Goal: Task Accomplishment & Management: Use online tool/utility

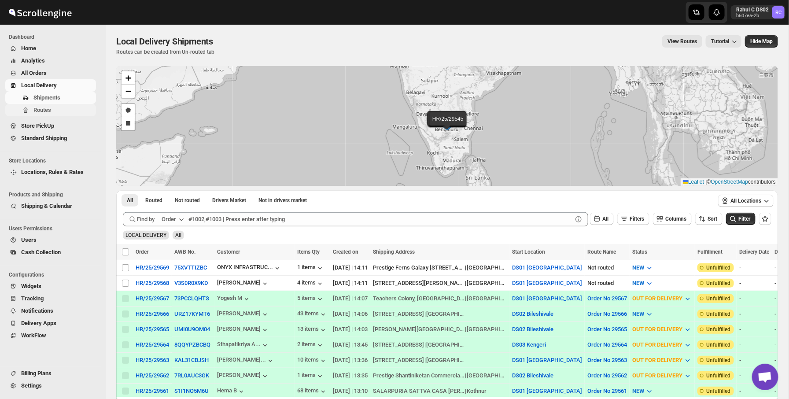
click at [53, 111] on span "Routes" at bounding box center [63, 110] width 61 height 9
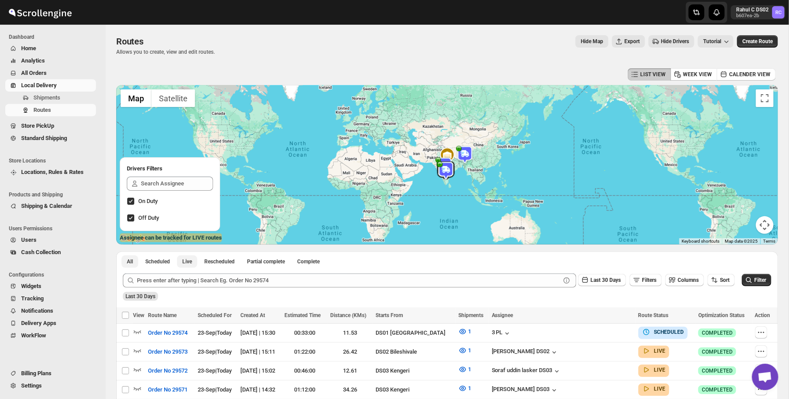
click at [195, 263] on button "Live" at bounding box center [187, 261] width 20 height 12
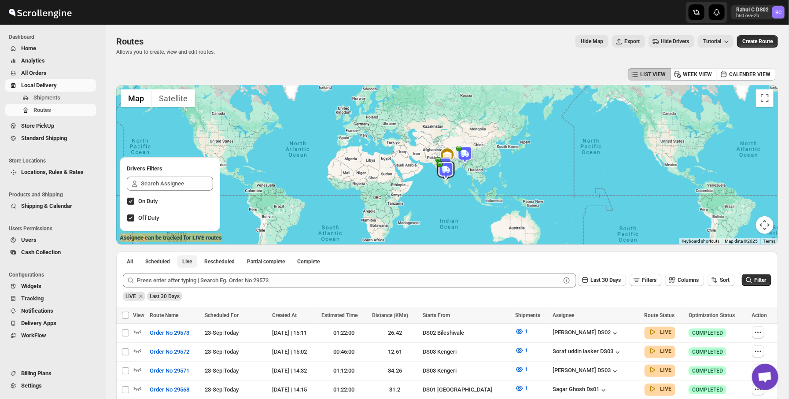
click at [191, 265] on button "Live" at bounding box center [187, 261] width 20 height 12
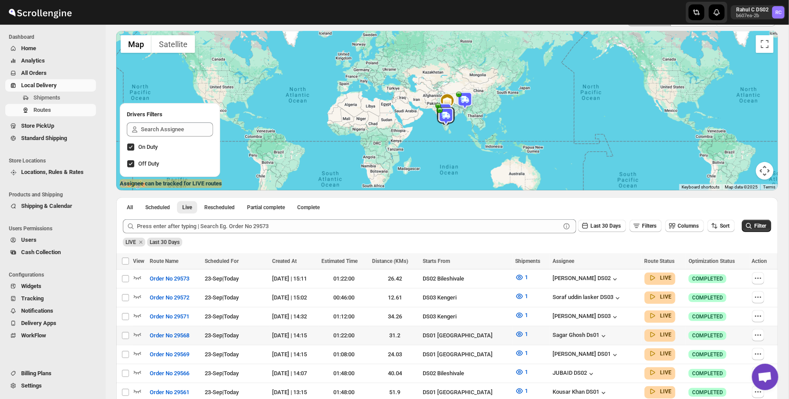
scroll to position [58, 0]
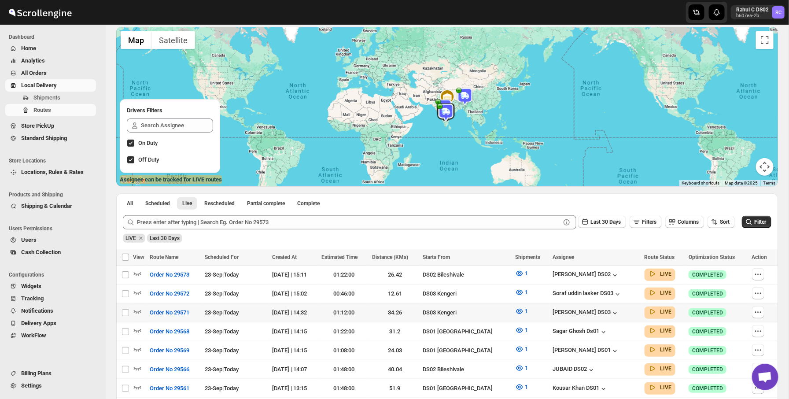
click at [142, 309] on div at bounding box center [140, 312] width 14 height 11
click at [140, 310] on icon "button" at bounding box center [137, 312] width 7 height 4
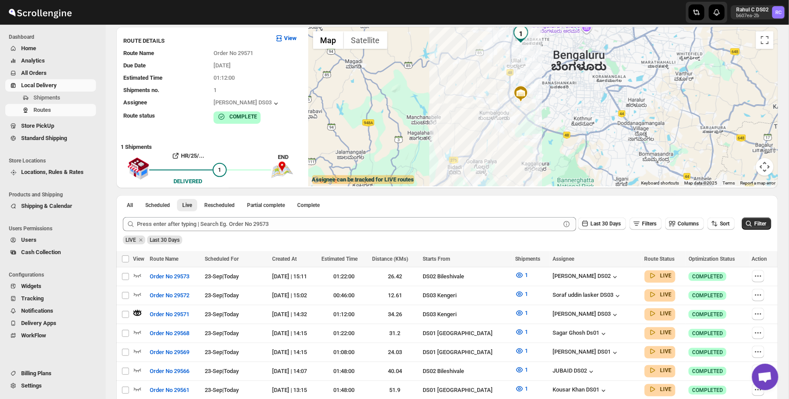
drag, startPoint x: 574, startPoint y: 103, endPoint x: 549, endPoint y: 69, distance: 41.8
click at [549, 70] on div at bounding box center [543, 106] width 469 height 159
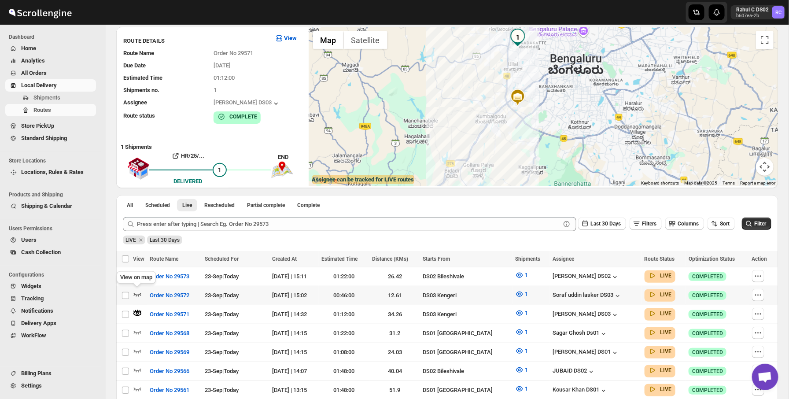
click at [140, 293] on icon "button" at bounding box center [137, 295] width 7 height 4
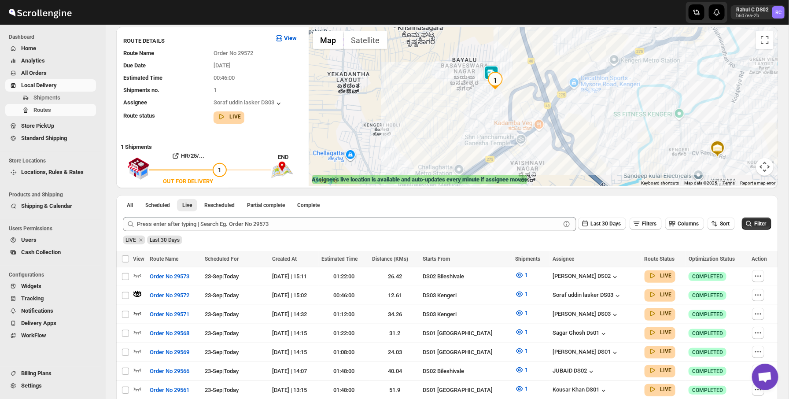
click at [495, 64] on div at bounding box center [543, 106] width 469 height 159
click at [46, 101] on span "Shipments" at bounding box center [46, 97] width 27 height 7
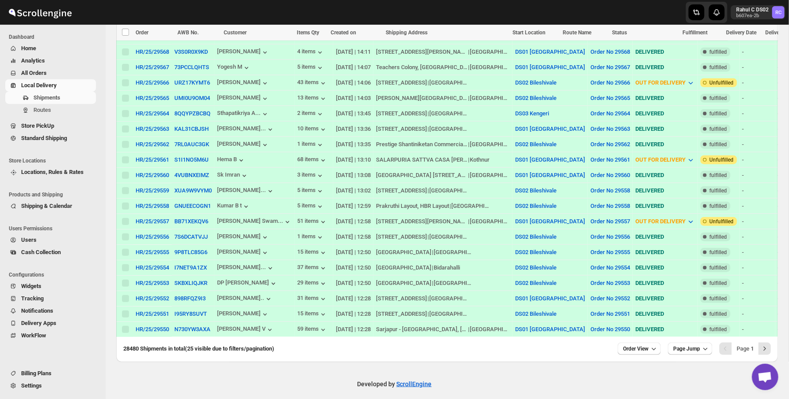
scroll to position [319, 0]
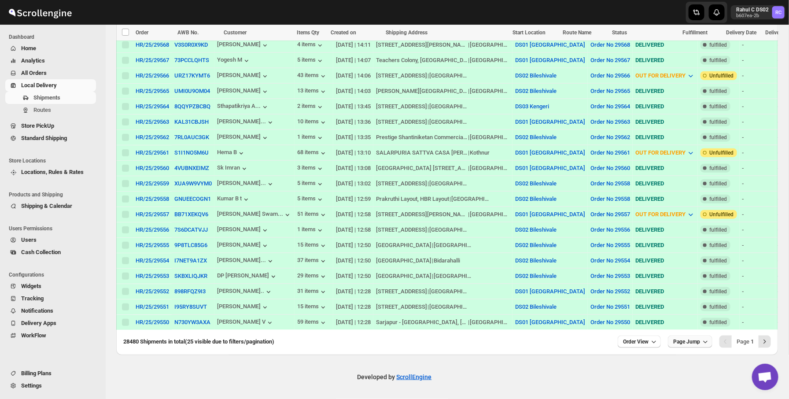
click at [681, 345] on span "Page Jump" at bounding box center [686, 341] width 27 height 7
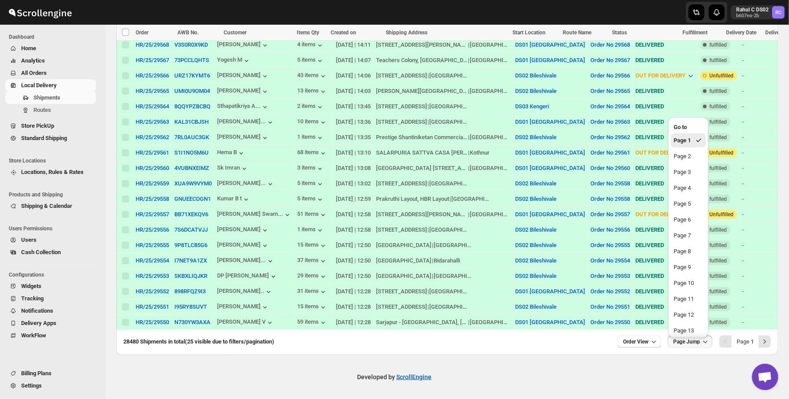
click at [646, 348] on div "28480 Shipments in total (25 visible due to filters/pagination) Order View Page…" at bounding box center [447, 343] width 662 height 23
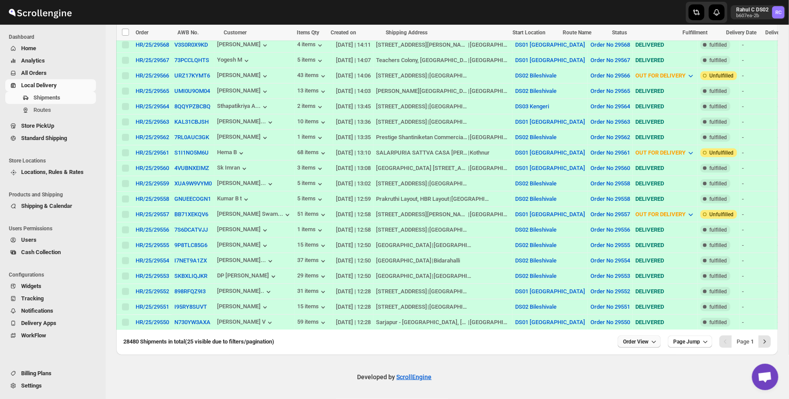
click at [644, 339] on span "Order View" at bounding box center [636, 341] width 26 height 7
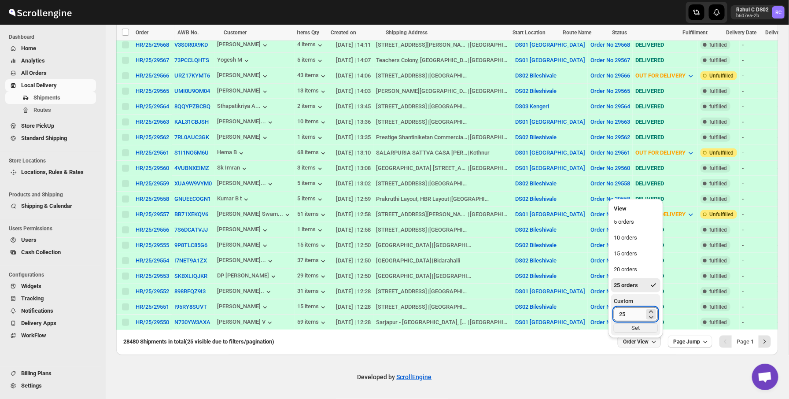
click at [635, 316] on input "25" at bounding box center [629, 314] width 31 height 14
click at [635, 308] on input "25" at bounding box center [629, 314] width 31 height 14
type input "250"
click at [639, 323] on div "Set" at bounding box center [636, 328] width 44 height 10
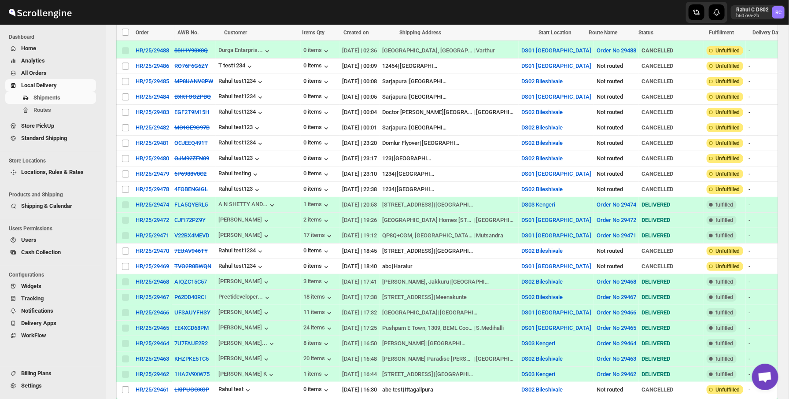
scroll to position [2227, 0]
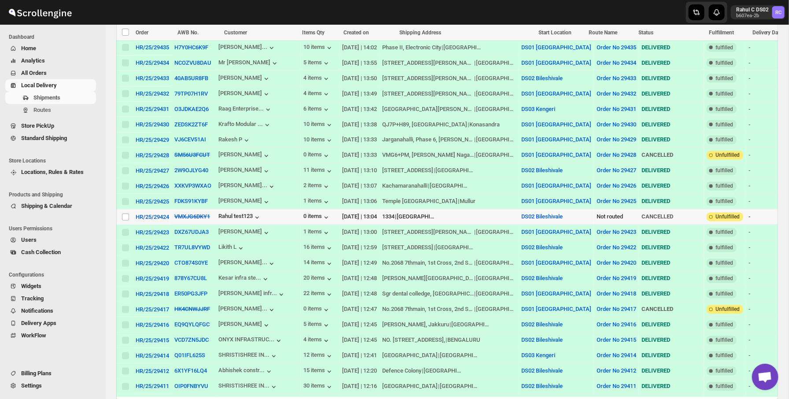
drag, startPoint x: 126, startPoint y: 221, endPoint x: 154, endPoint y: 198, distance: 36.0
click at [126, 221] on input "Select shipment" at bounding box center [125, 217] width 7 height 7
checkbox input "true"
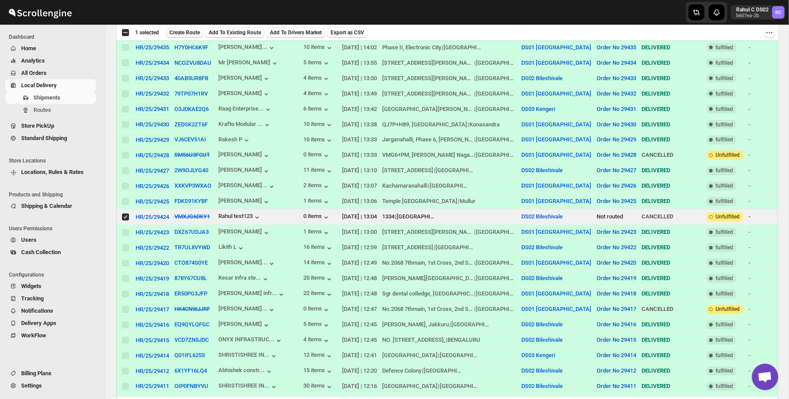
click at [195, 35] on span "Create Route" at bounding box center [184, 32] width 30 height 7
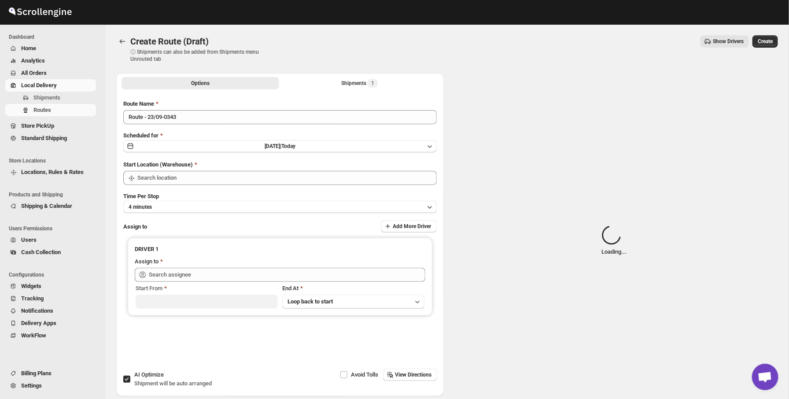
type input "DS02 Bileshivale"
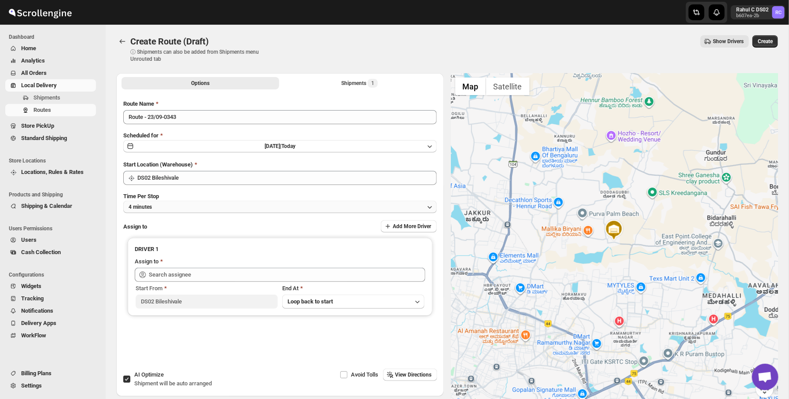
click at [177, 212] on button "4 minutes" at bounding box center [279, 207] width 313 height 12
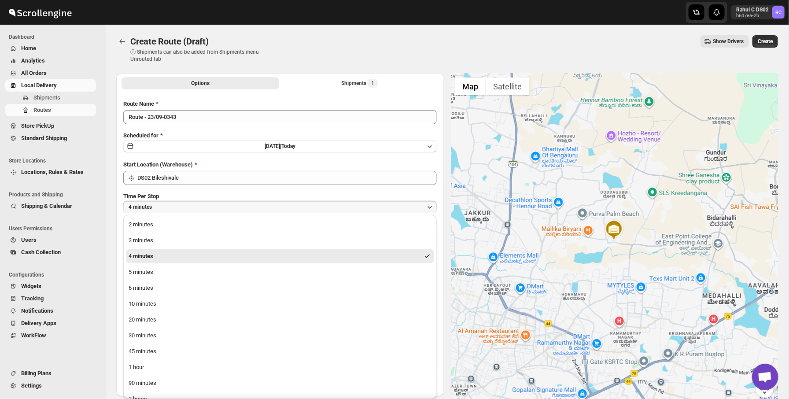
click at [177, 212] on button "4 minutes" at bounding box center [279, 207] width 313 height 12
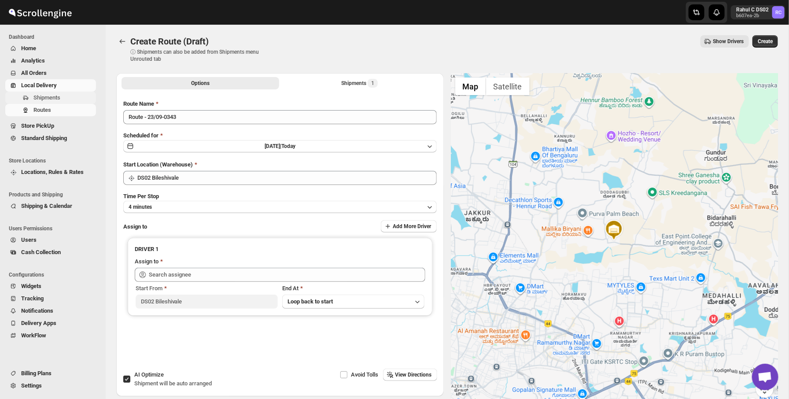
click at [68, 96] on span "Shipments" at bounding box center [63, 97] width 61 height 9
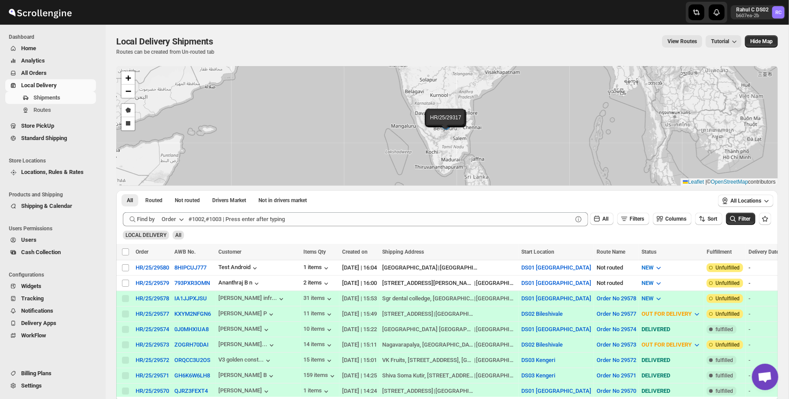
click at [309, 229] on div "LOCAL DELIVERY All" at bounding box center [445, 231] width 652 height 17
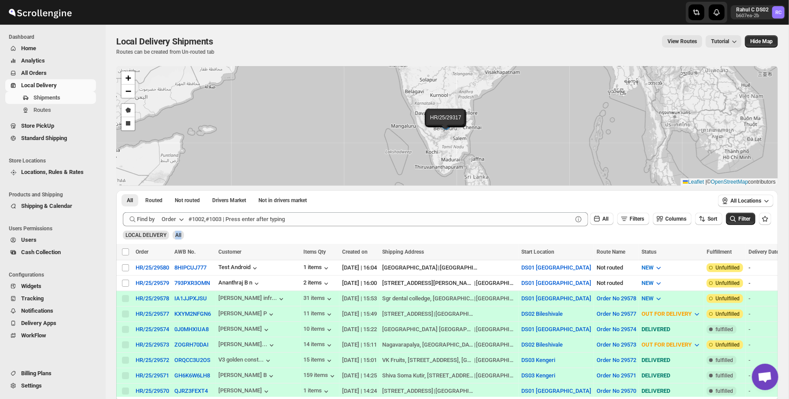
click at [309, 229] on div "LOCAL DELIVERY All" at bounding box center [445, 231] width 652 height 17
click at [326, 240] on div "Submit Find by Order All Filters Columns Sort Filter LOCAL DELIVERY All" at bounding box center [447, 226] width 662 height 35
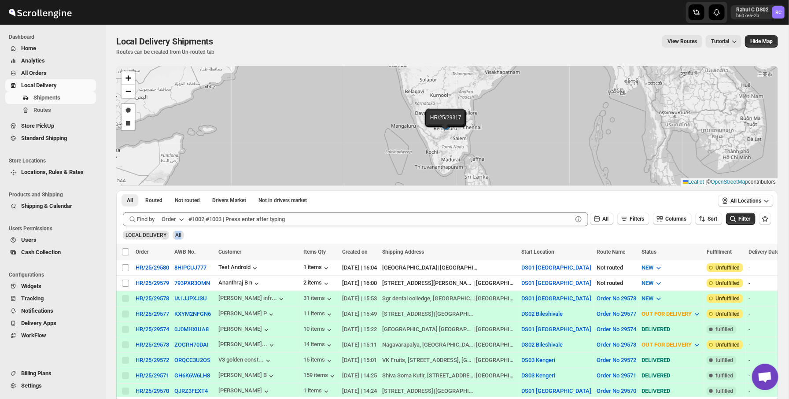
click at [326, 240] on div "Submit Find by Order All Filters Columns Sort Filter LOCAL DELIVERY All" at bounding box center [447, 226] width 662 height 35
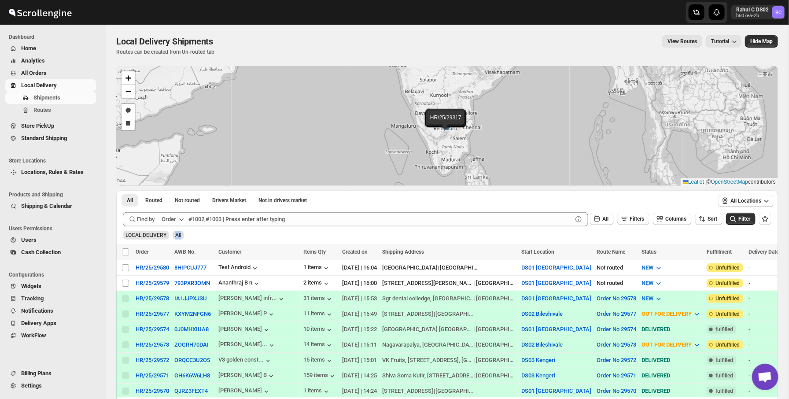
click at [326, 234] on div "LOCAL DELIVERY All" at bounding box center [445, 231] width 652 height 17
click at [243, 235] on div "LOCAL DELIVERY All" at bounding box center [445, 231] width 652 height 17
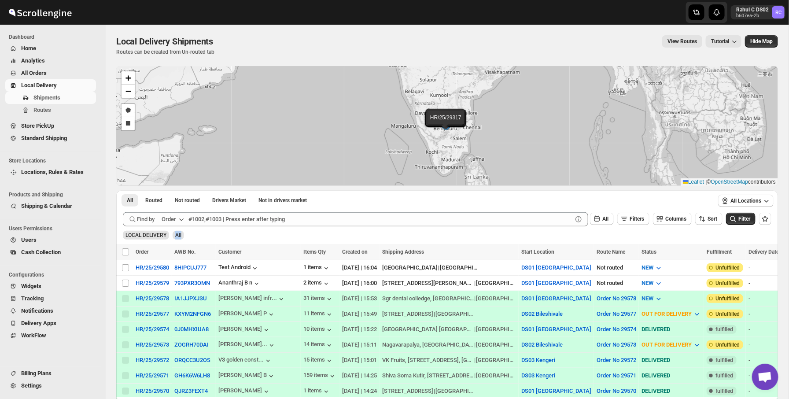
click at [243, 235] on div "LOCAL DELIVERY All" at bounding box center [445, 231] width 652 height 17
click at [140, 233] on span "LOCAL DELIVERY" at bounding box center [145, 235] width 41 height 6
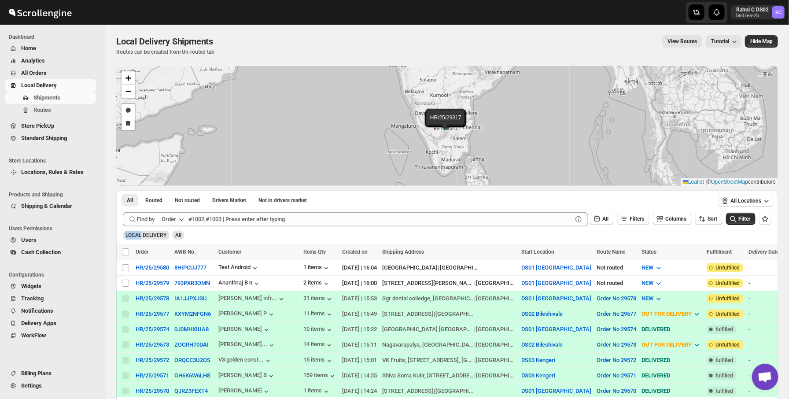
click at [140, 233] on span "LOCAL DELIVERY" at bounding box center [145, 235] width 41 height 6
click at [181, 233] on span "All" at bounding box center [178, 235] width 6 height 6
click at [166, 235] on span "LOCAL DELIVERY" at bounding box center [145, 235] width 41 height 6
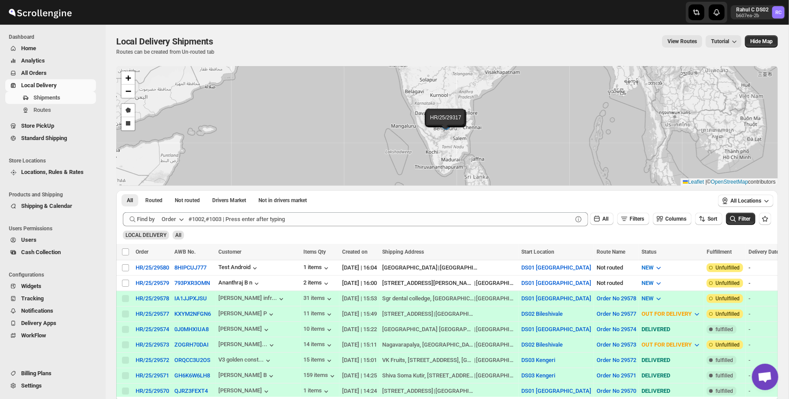
click at [166, 235] on span "LOCAL DELIVERY" at bounding box center [145, 235] width 41 height 6
click at [181, 234] on span "All" at bounding box center [178, 235] width 6 height 6
click at [140, 226] on div "LOCAL DELIVERY" at bounding box center [146, 232] width 46 height 13
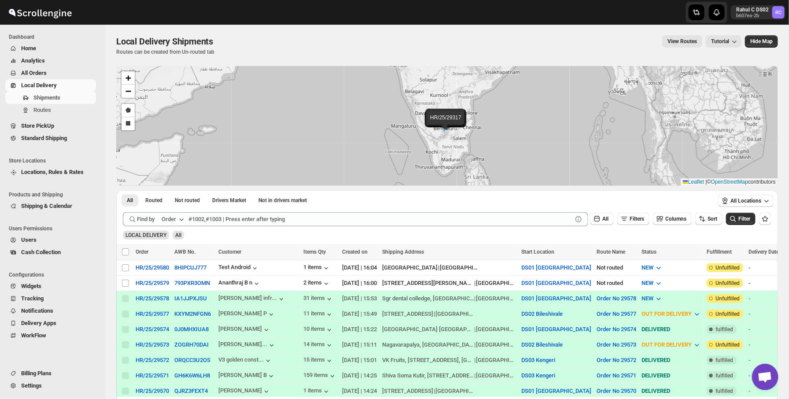
click at [139, 234] on span "LOCAL DELIVERY" at bounding box center [145, 235] width 41 height 6
click at [169, 236] on span "LOCAL DELIVERY" at bounding box center [146, 235] width 46 height 9
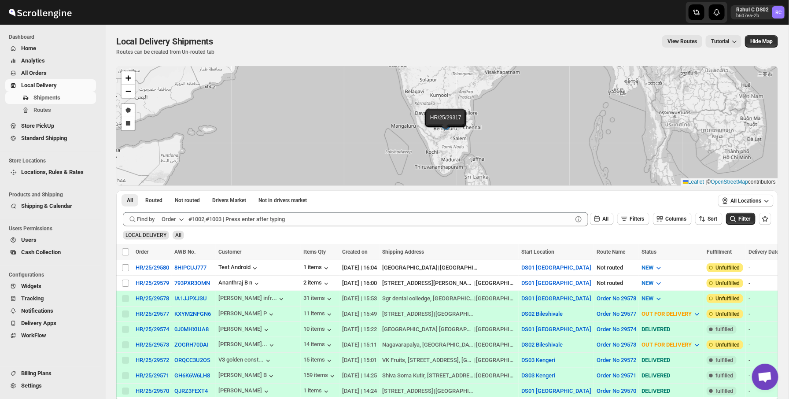
click at [169, 236] on span "LOCAL DELIVERY" at bounding box center [146, 235] width 46 height 9
click at [180, 234] on span "All" at bounding box center [178, 235] width 6 height 6
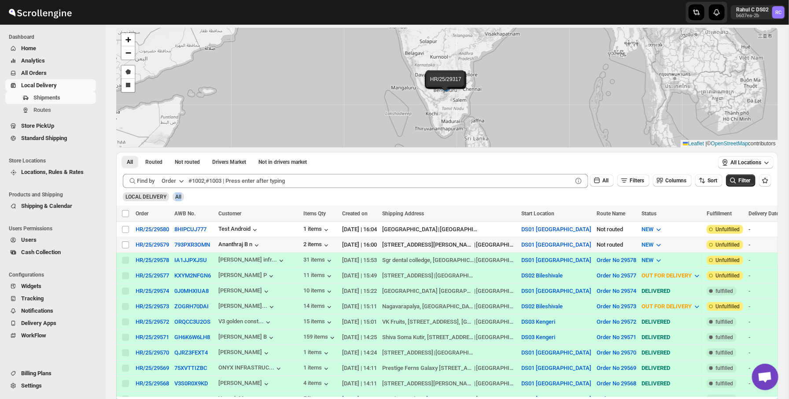
scroll to position [40, 0]
